Goal: Information Seeking & Learning: Learn about a topic

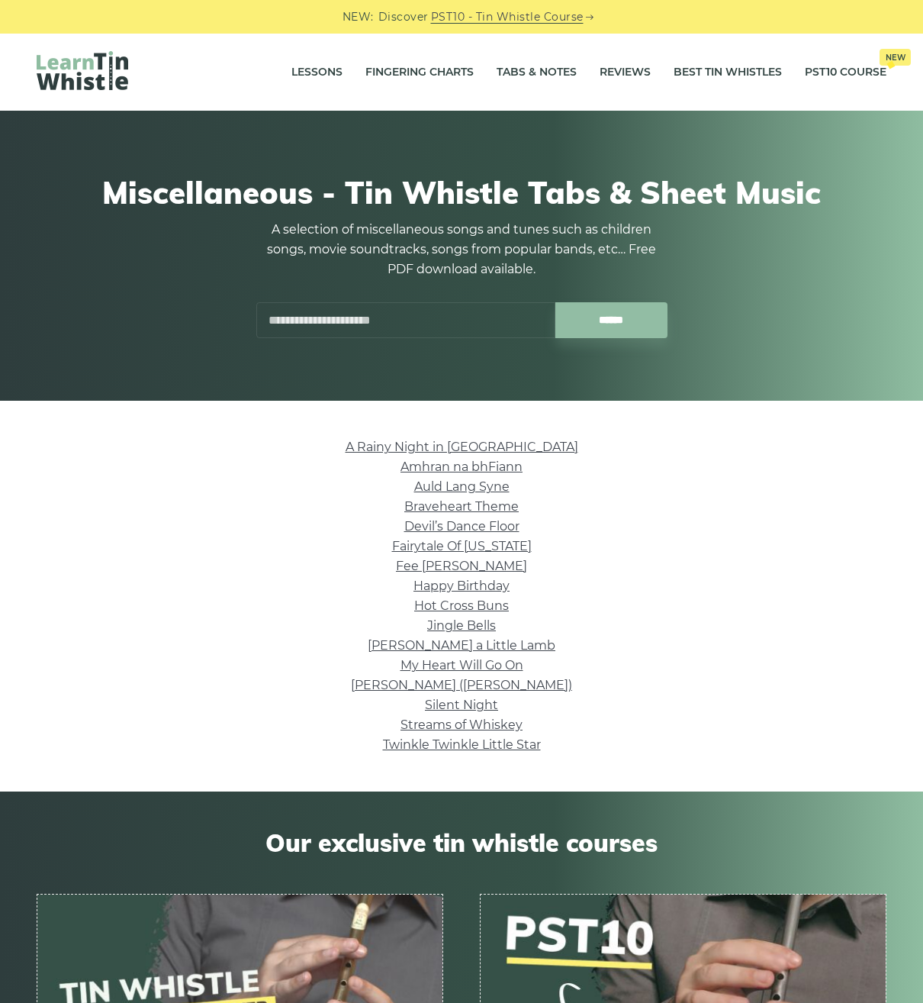
scroll to position [78, 0]
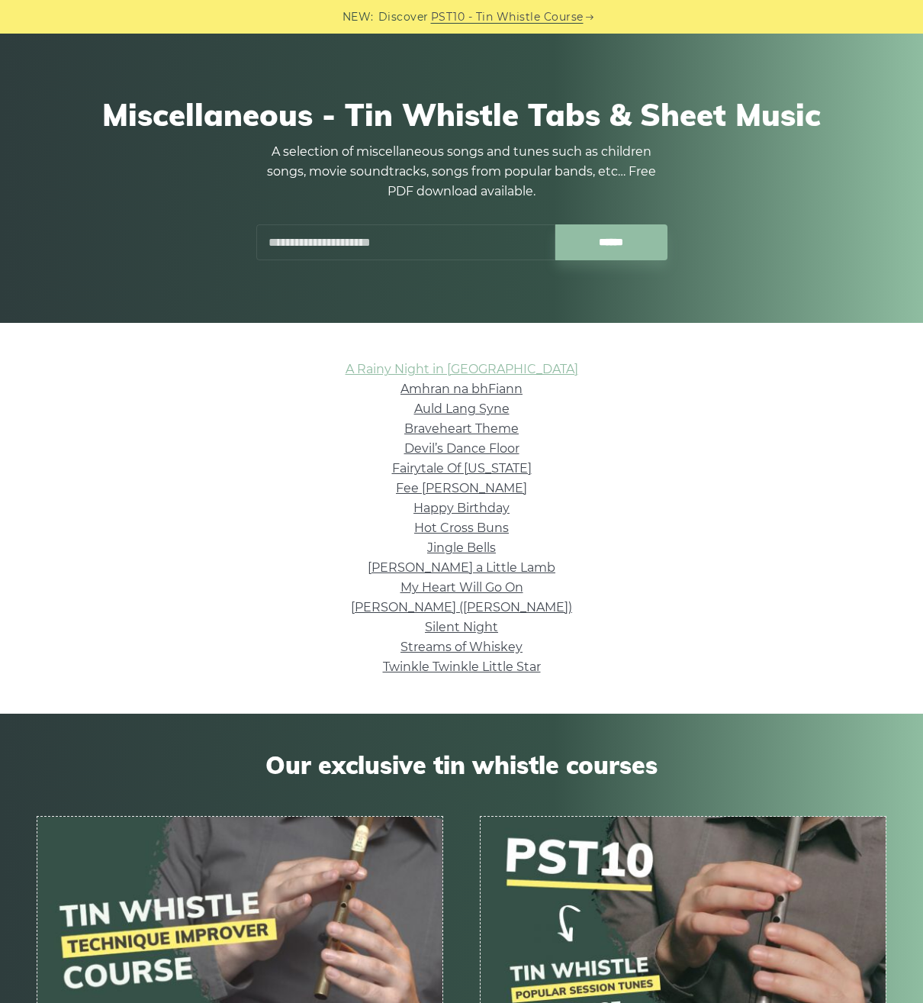
click at [488, 372] on link "A Rainy Night in [GEOGRAPHIC_DATA]" at bounding box center [462, 369] width 233 height 15
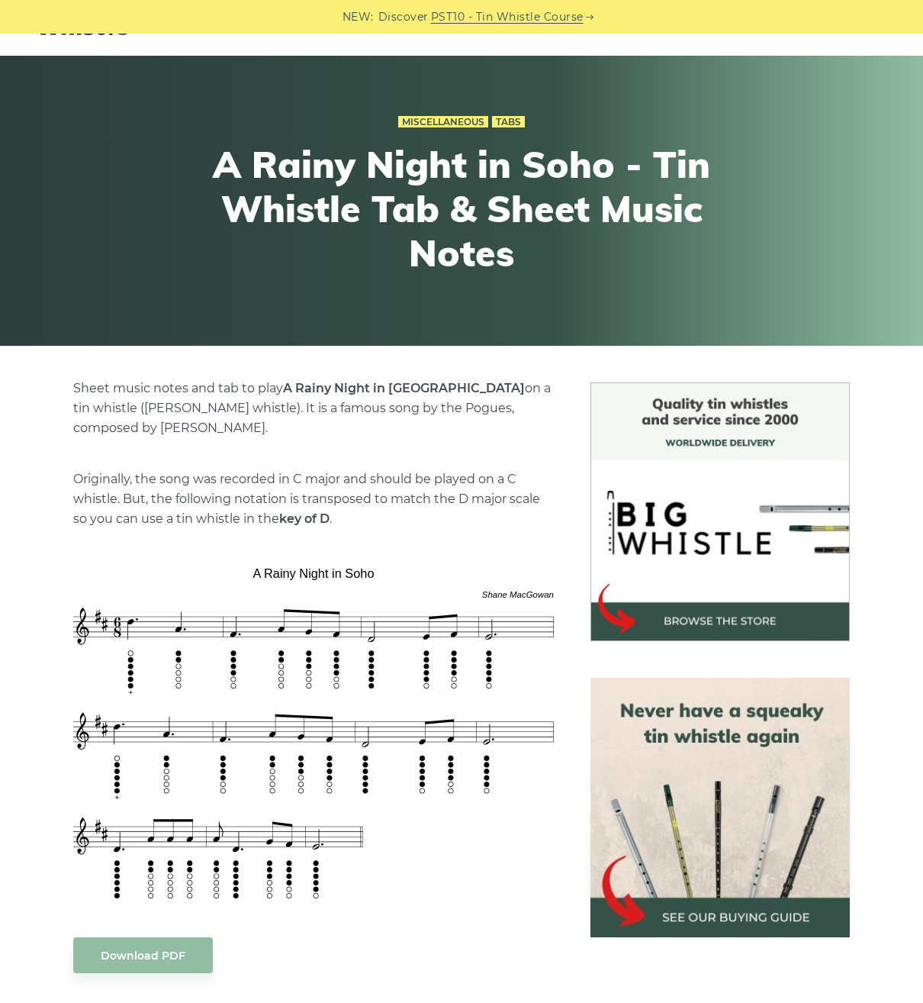
scroll to position [78, 0]
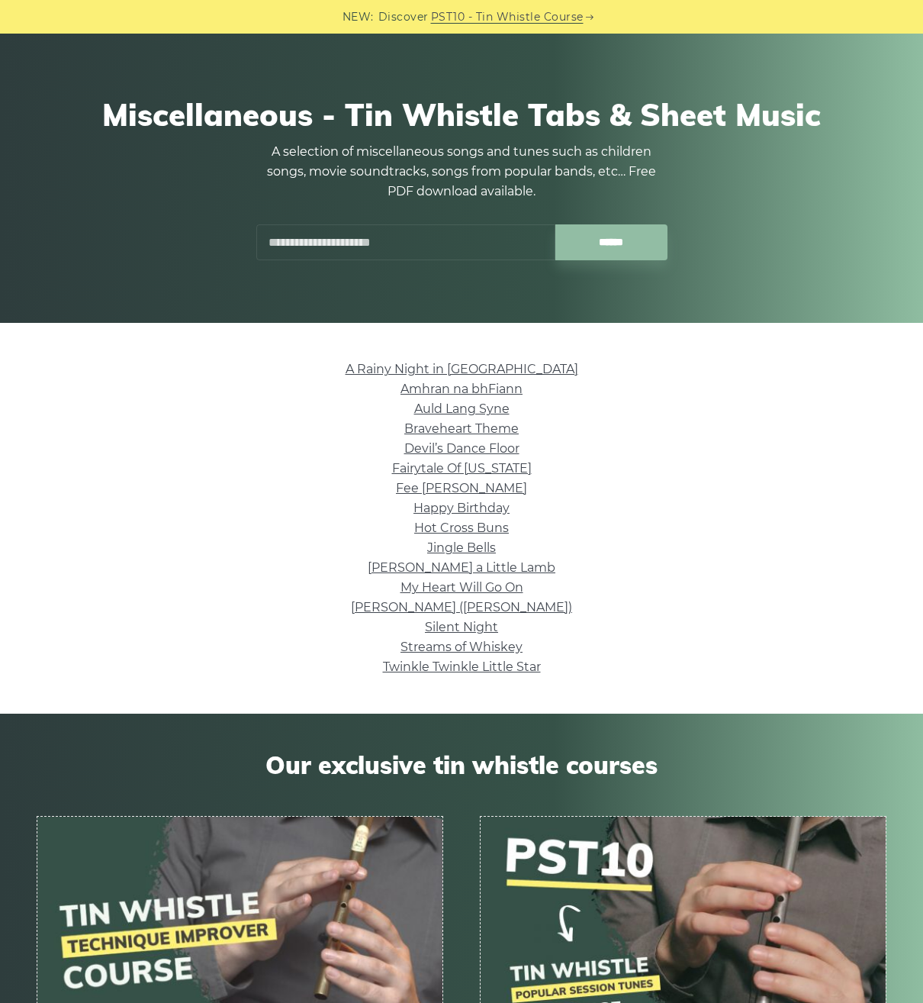
scroll to position [78, 0]
click at [403, 587] on link "My Heart Will Go On" at bounding box center [462, 587] width 123 height 15
click at [462, 620] on link "Silent Night" at bounding box center [461, 627] width 73 height 15
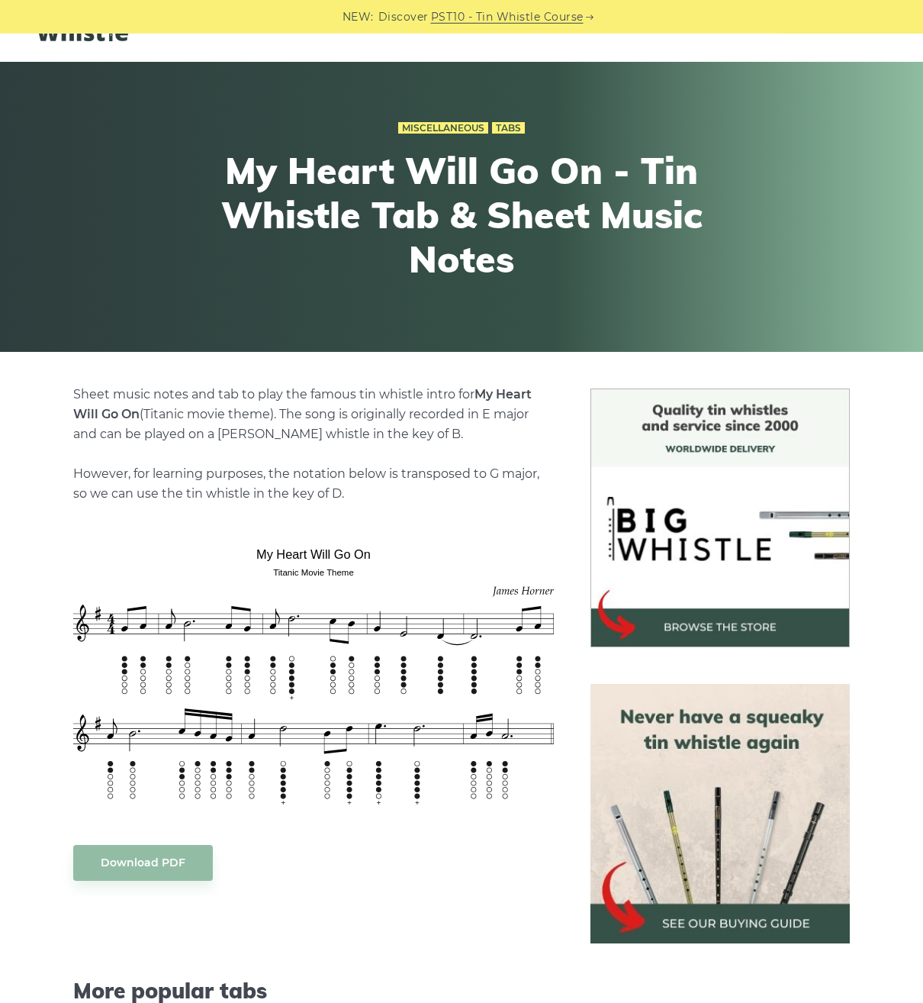
scroll to position [78, 0]
